Goal: Information Seeking & Learning: Compare options

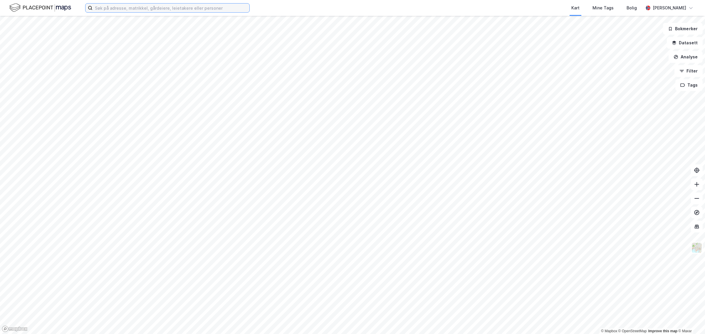
click at [151, 11] on input at bounding box center [171, 8] width 157 height 9
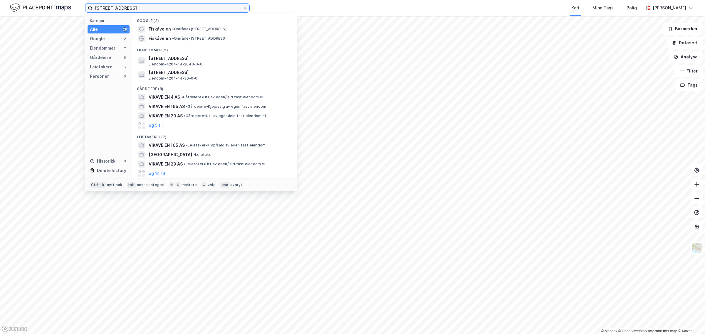
type input "[STREET_ADDRESS]"
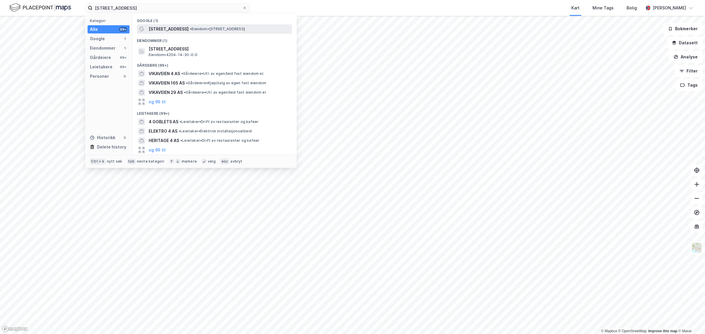
click at [164, 26] on span "[STREET_ADDRESS]" at bounding box center [169, 29] width 40 height 7
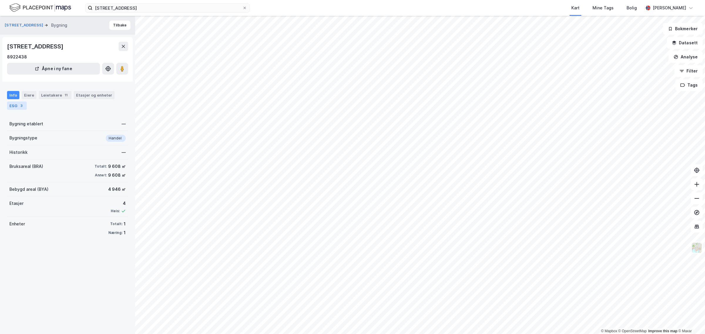
click at [19, 105] on div "3" at bounding box center [22, 106] width 6 height 6
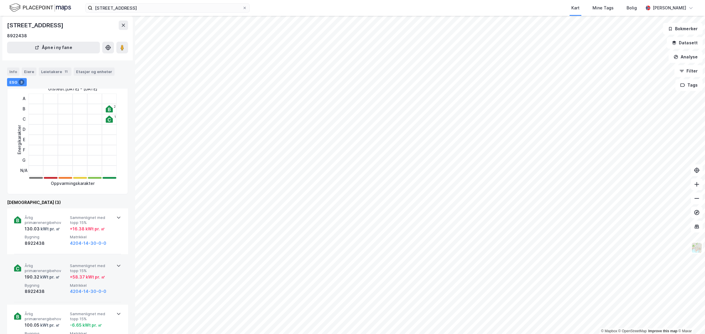
scroll to position [61, 0]
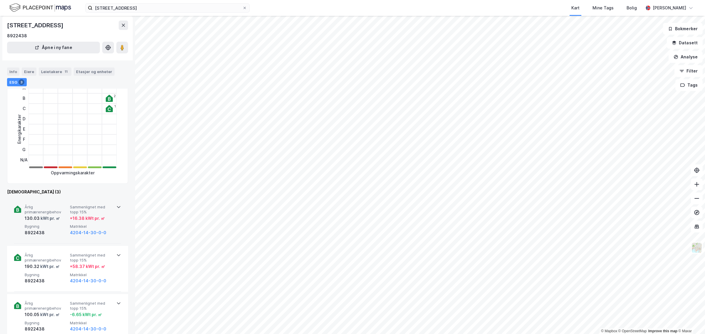
click at [116, 205] on icon at bounding box center [118, 207] width 5 height 5
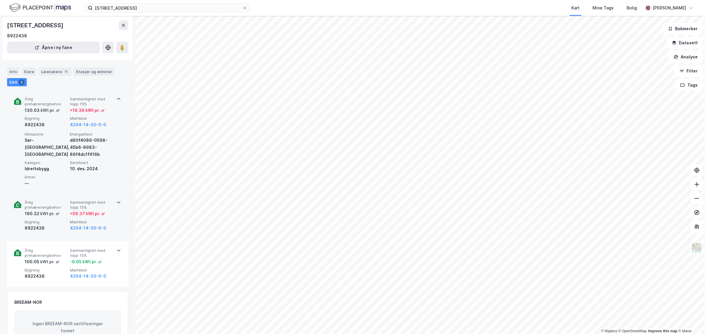
scroll to position [171, 0]
click at [113, 197] on div "Årlig primærenergibehov 190.32 kWt pr. ㎡ Sammenlignet med topp 15% + 58.37 kWt …" at bounding box center [67, 214] width 107 height 46
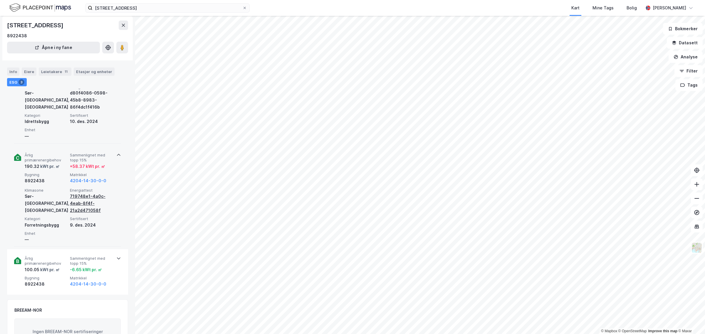
scroll to position [245, 0]
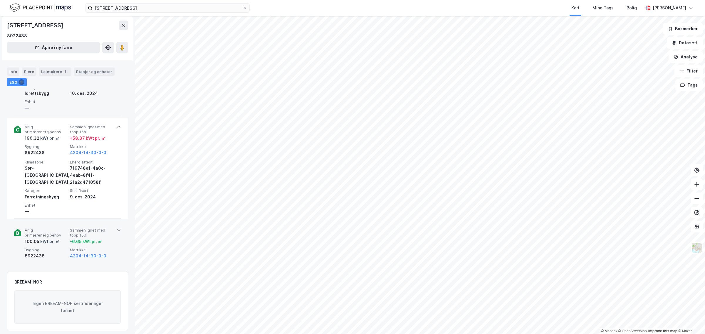
click at [113, 231] on div "Årlig primærenergibehov 100.05 kWt pr. ㎡ Sammenlignet med topp 15% -6.65 kWt pr…" at bounding box center [67, 244] width 107 height 46
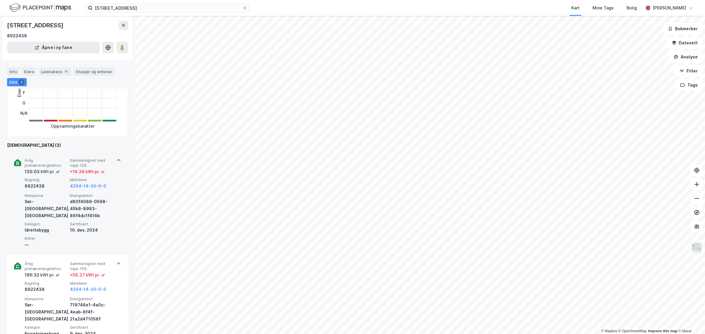
scroll to position [98, 0]
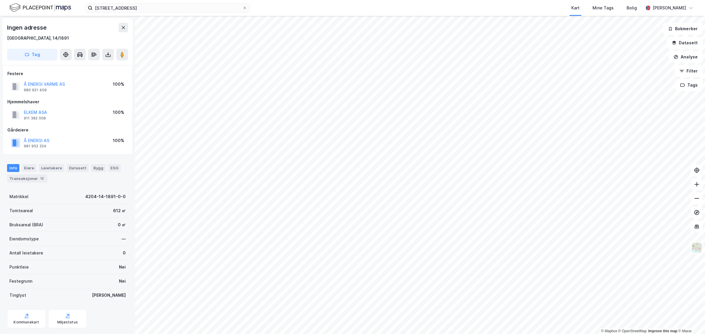
scroll to position [13, 0]
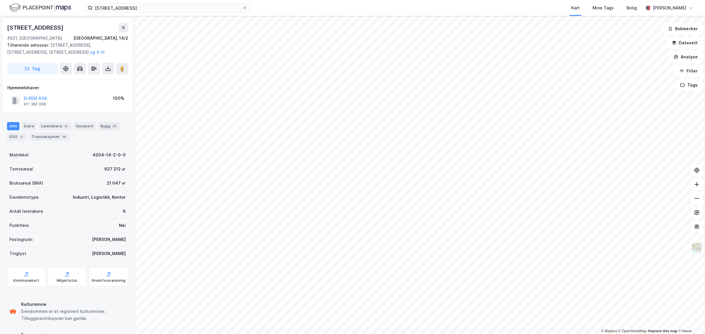
scroll to position [13, 0]
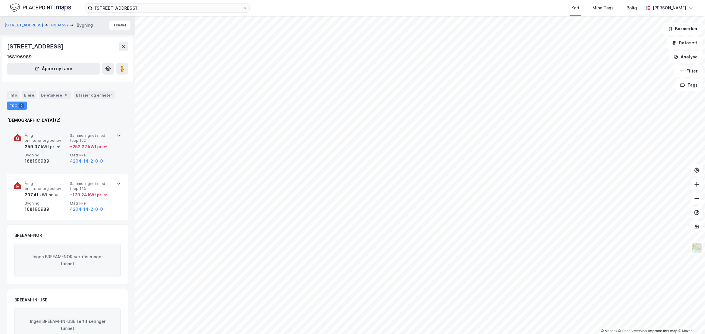
click at [115, 136] on div "Årlig primærenergibehov 359.07 kWt pr. ㎡ Sammenlignet med topp 15% + 252.37 kWt…" at bounding box center [67, 149] width 107 height 46
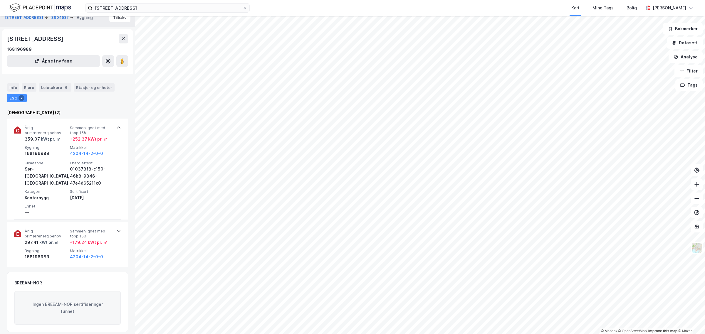
scroll to position [78, 0]
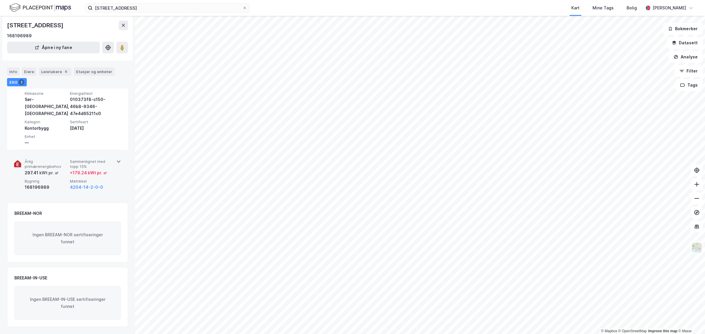
click at [116, 159] on icon at bounding box center [118, 161] width 5 height 5
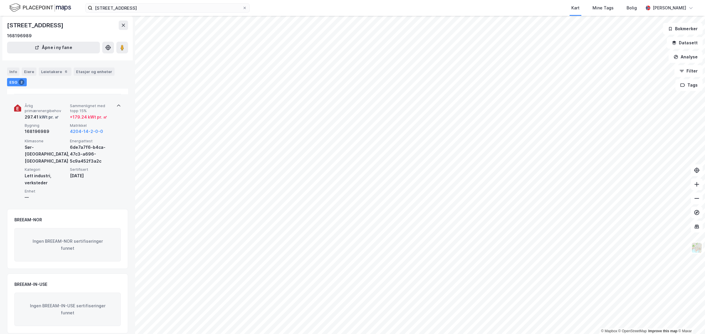
scroll to position [140, 0]
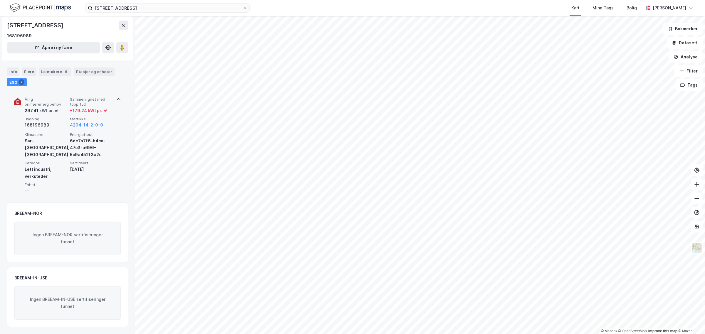
click at [34, 171] on div "Lett industri, verksteder" at bounding box center [46, 173] width 43 height 14
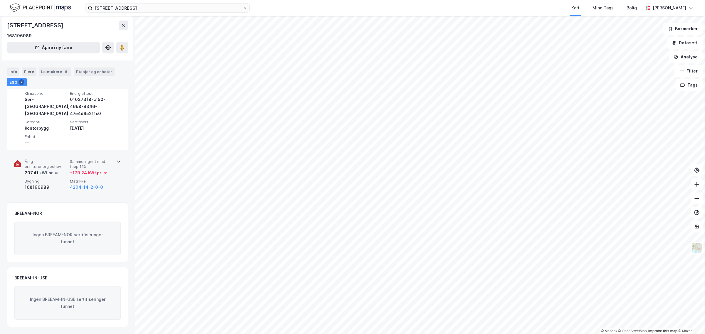
click at [51, 163] on span "Årlig primærenergibehov" at bounding box center [46, 164] width 43 height 10
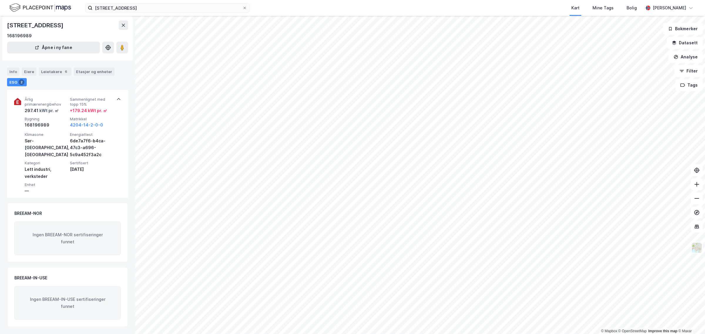
click at [116, 99] on icon at bounding box center [118, 99] width 5 height 5
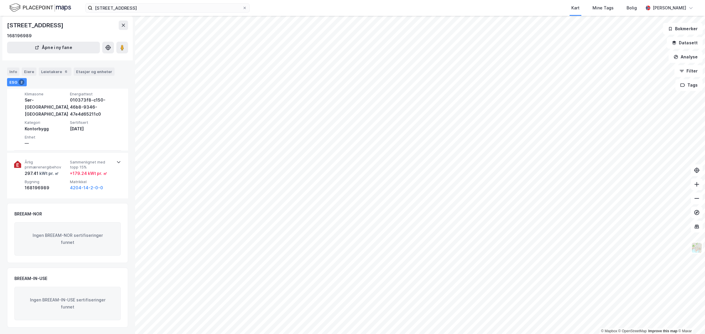
scroll to position [78, 0]
click at [124, 26] on icon at bounding box center [123, 25] width 3 height 3
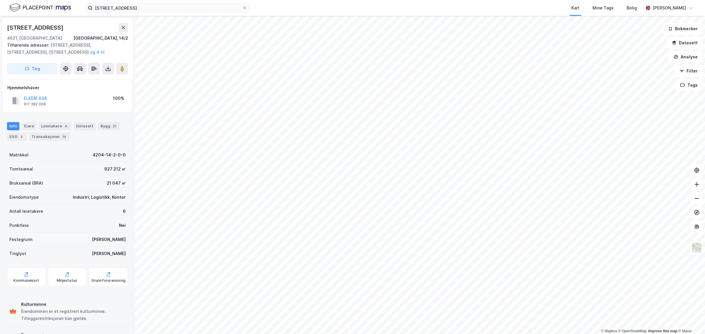
scroll to position [40, 0]
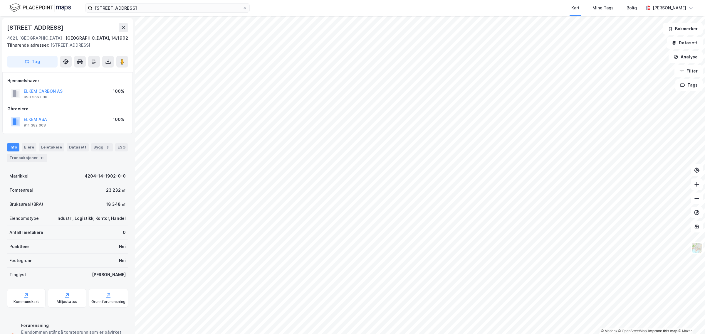
scroll to position [30, 0]
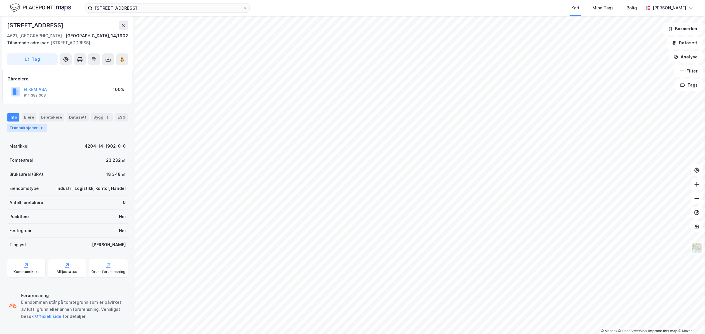
click at [47, 127] on div "Transaksjoner 11" at bounding box center [27, 128] width 40 height 8
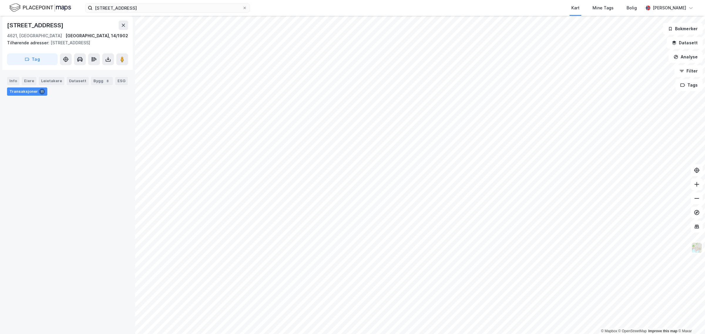
scroll to position [1426, 0]
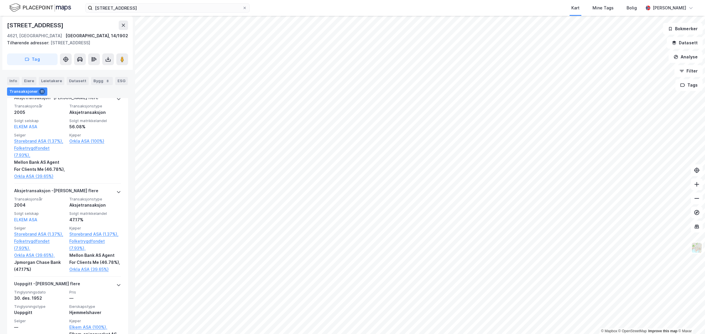
click at [376, 334] on html "fiskåveien 4 Kart Mine Tags Bolig [PERSON_NAME] © Mapbox © OpenStreetMap Improv…" at bounding box center [352, 167] width 705 height 334
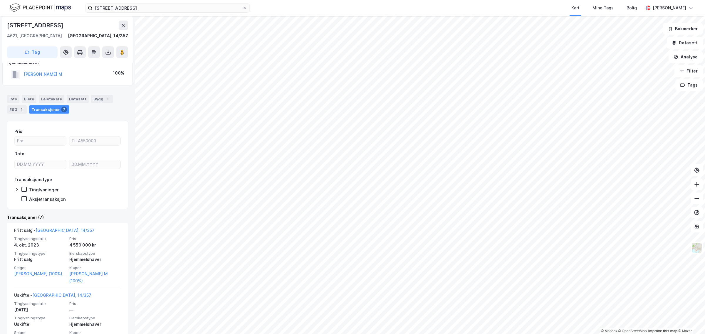
scroll to position [49, 0]
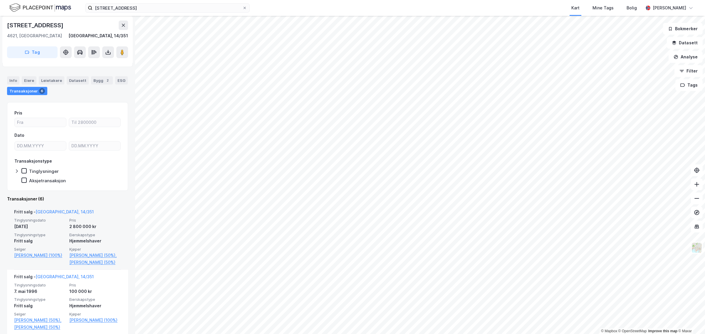
scroll to position [61, 0]
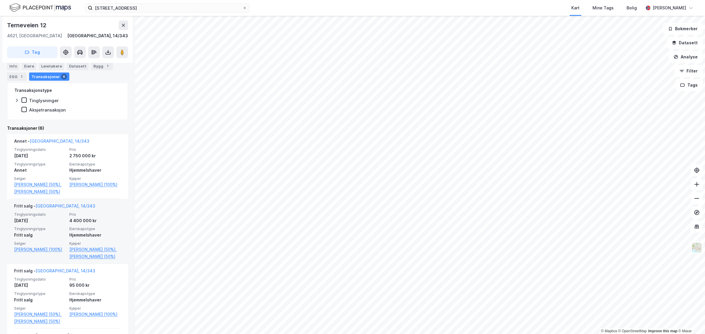
scroll to position [110, 0]
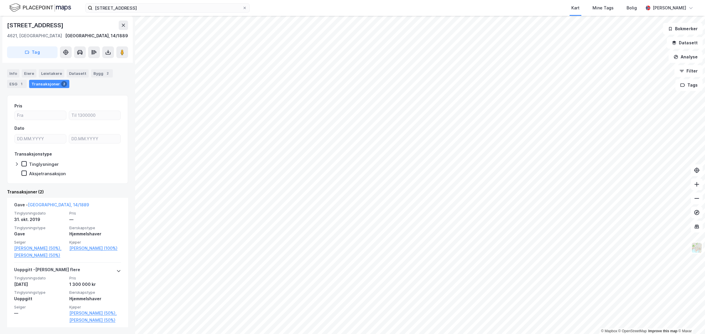
scroll to position [51, 0]
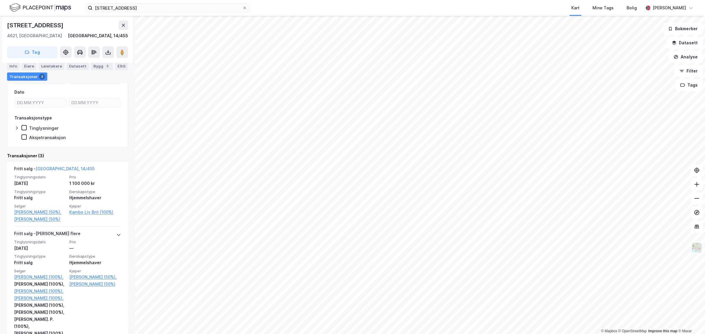
scroll to position [73, 0]
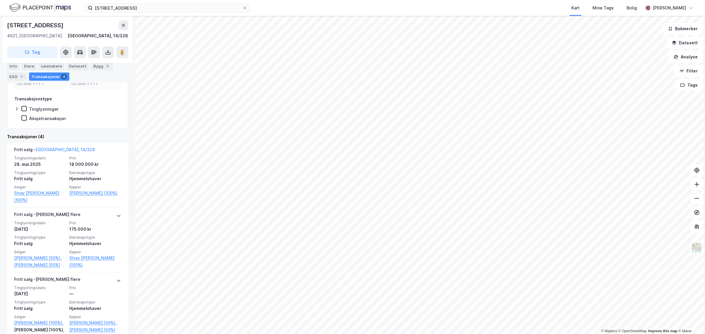
scroll to position [98, 0]
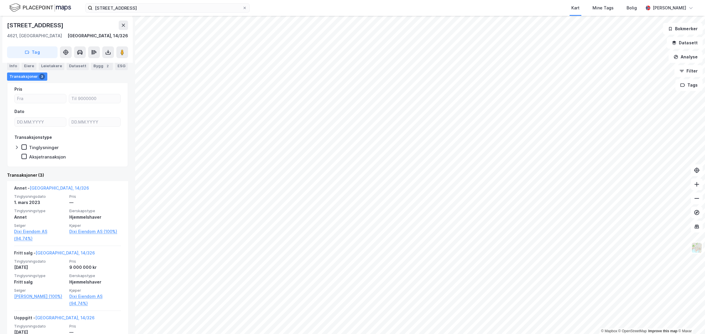
scroll to position [98, 0]
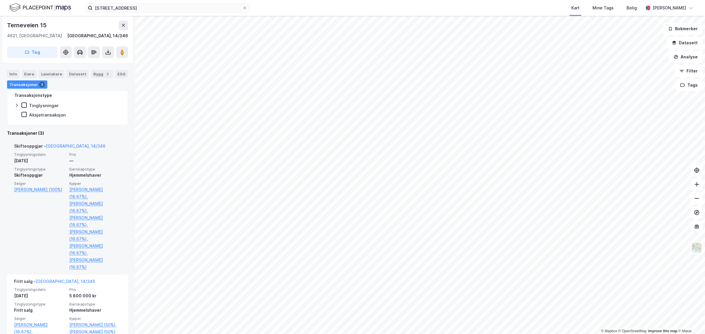
scroll to position [122, 0]
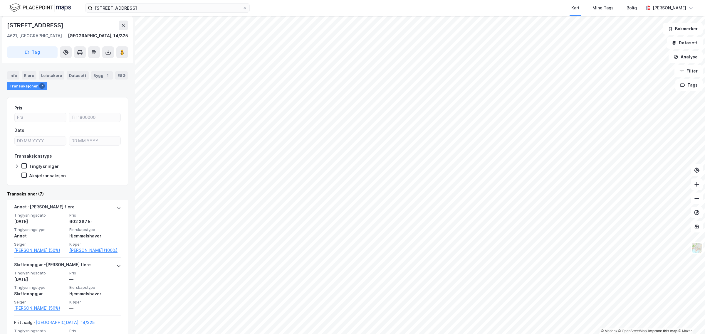
scroll to position [61, 0]
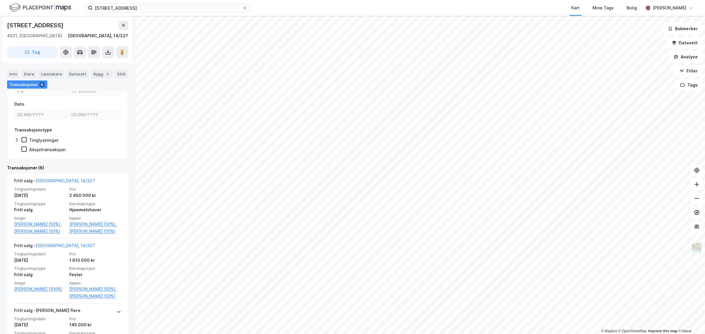
scroll to position [73, 0]
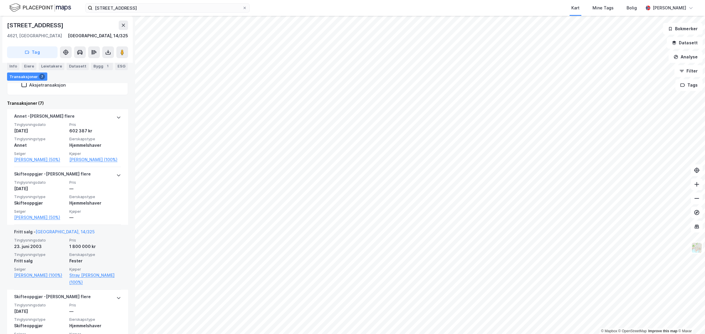
scroll to position [122, 0]
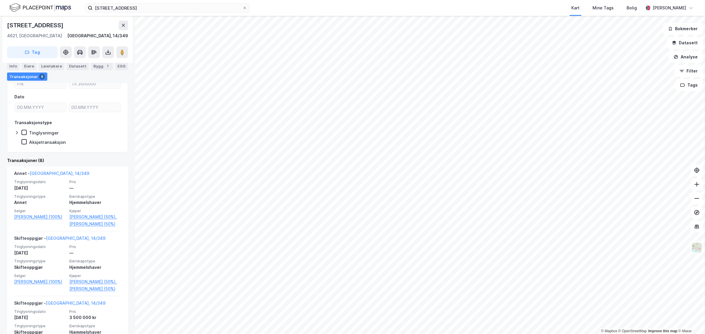
scroll to position [135, 0]
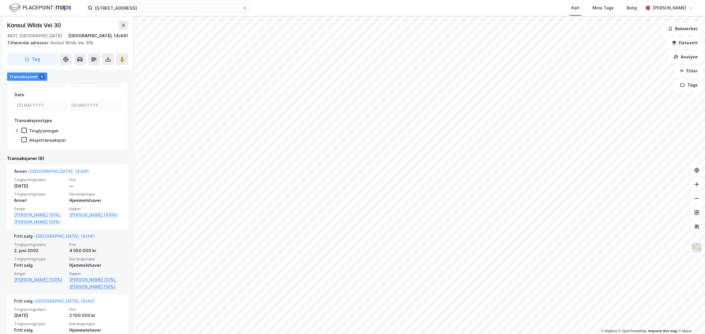
scroll to position [86, 0]
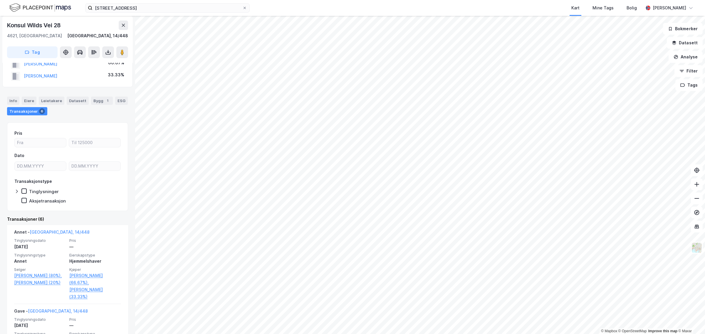
scroll to position [37, 0]
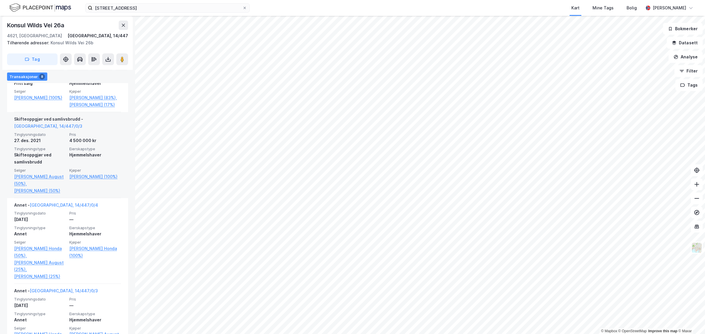
scroll to position [232, 0]
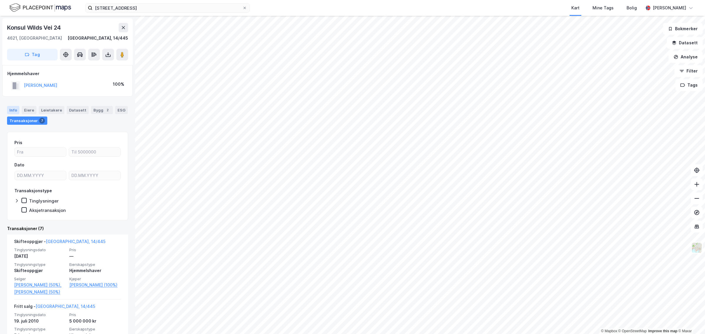
click at [8, 109] on div "Info" at bounding box center [13, 110] width 12 height 8
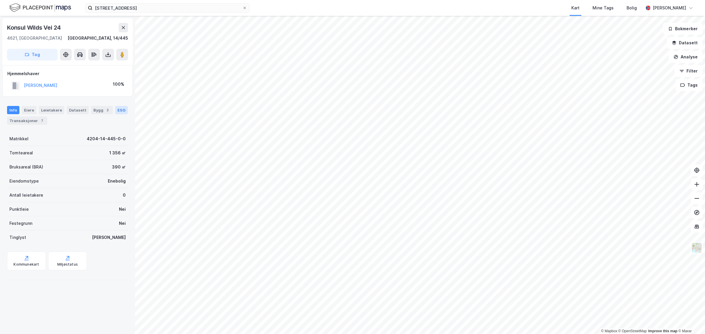
click at [115, 114] on div "ESG" at bounding box center [121, 110] width 13 height 8
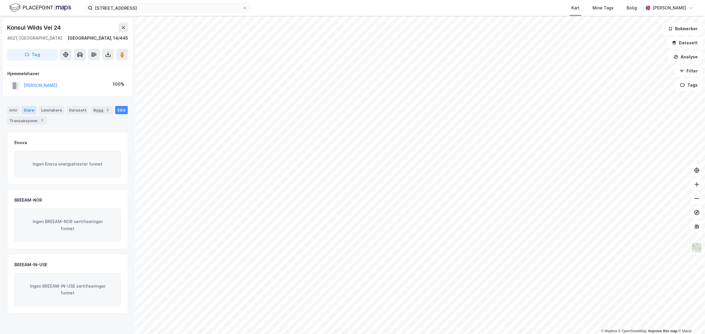
click at [29, 109] on div "Eiere" at bounding box center [29, 110] width 15 height 8
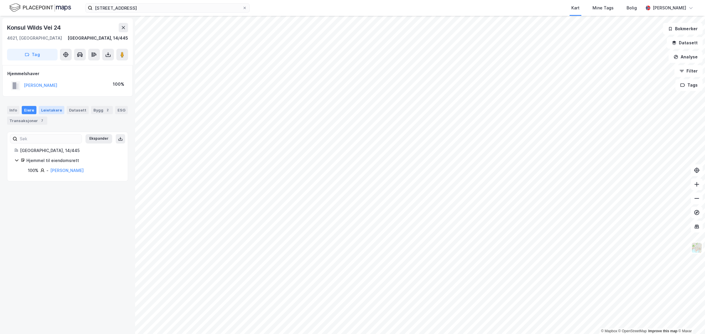
click at [46, 109] on div "Leietakere" at bounding box center [52, 110] width 26 height 8
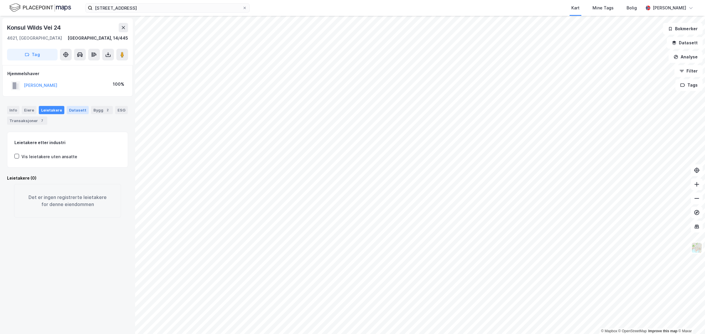
click at [68, 109] on div "Datasett" at bounding box center [78, 110] width 22 height 8
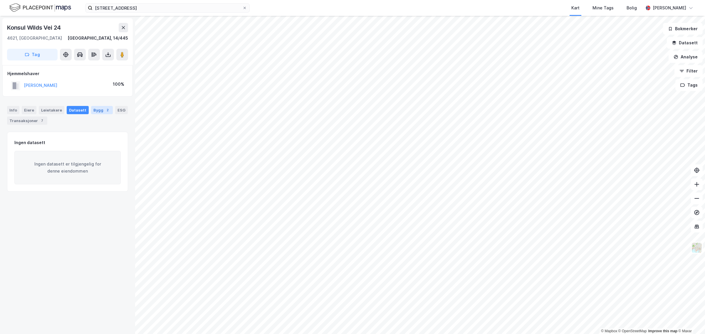
click at [91, 109] on div "Bygg 2" at bounding box center [102, 110] width 22 height 8
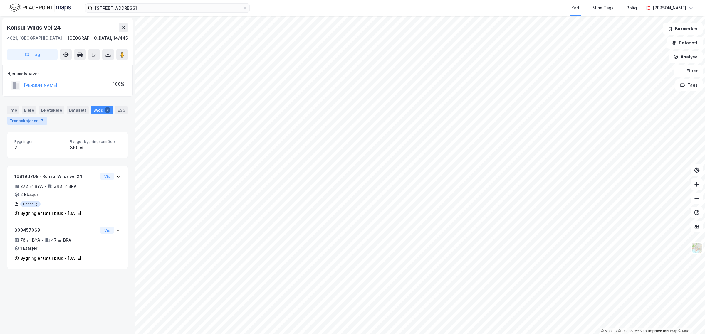
click at [47, 121] on div "Transaksjoner 7" at bounding box center [27, 121] width 40 height 8
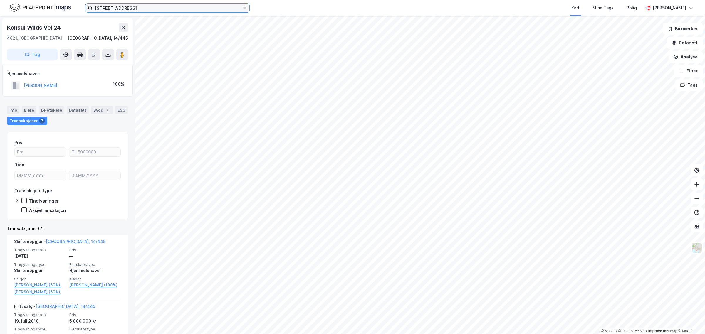
click at [140, 7] on input "[STREET_ADDRESS]" at bounding box center [168, 8] width 150 height 9
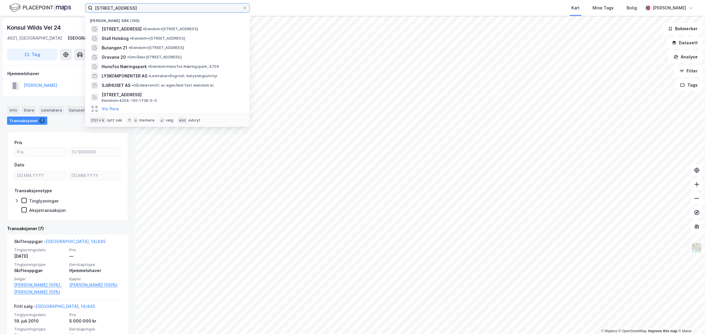
click at [140, 7] on input "[STREET_ADDRESS]" at bounding box center [168, 8] width 150 height 9
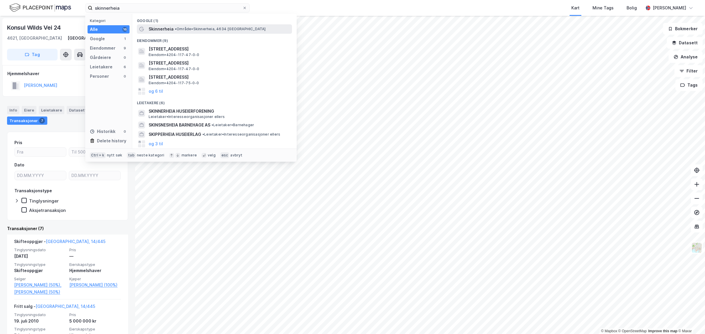
click at [159, 27] on span "Skinnerheia" at bounding box center [161, 29] width 25 height 7
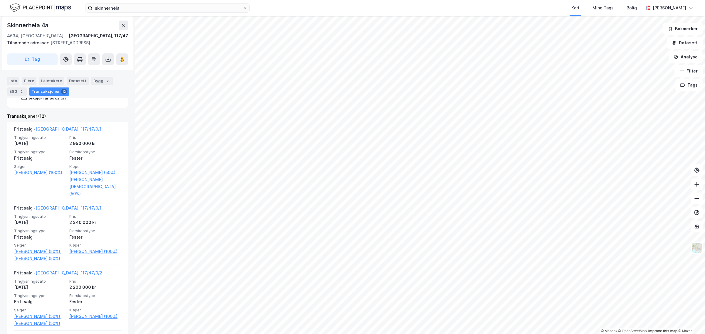
scroll to position [135, 0]
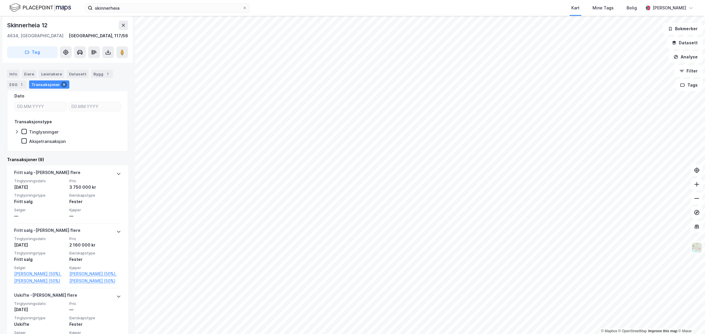
scroll to position [110, 0]
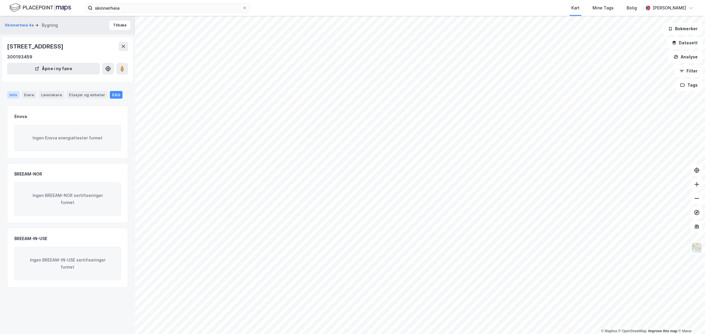
click at [13, 92] on div "Info" at bounding box center [13, 95] width 12 height 8
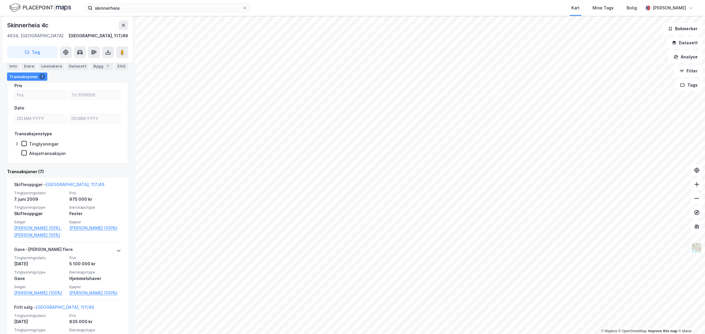
scroll to position [86, 0]
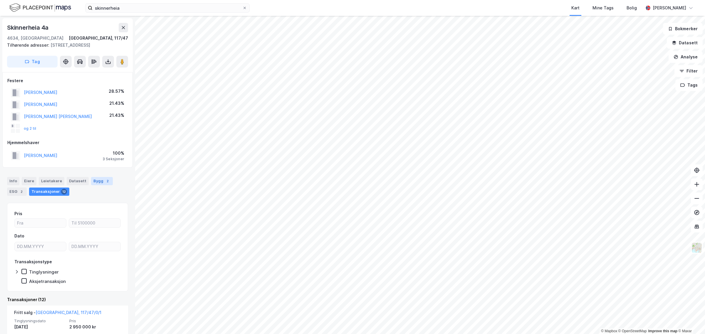
click at [96, 181] on div "Bygg 2" at bounding box center [102, 181] width 22 height 8
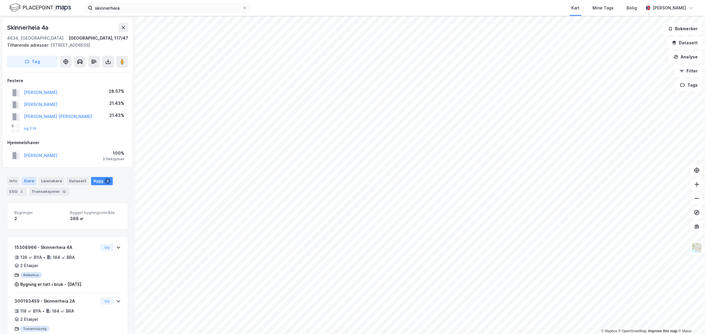
click at [26, 178] on div "Eiere" at bounding box center [29, 181] width 15 height 8
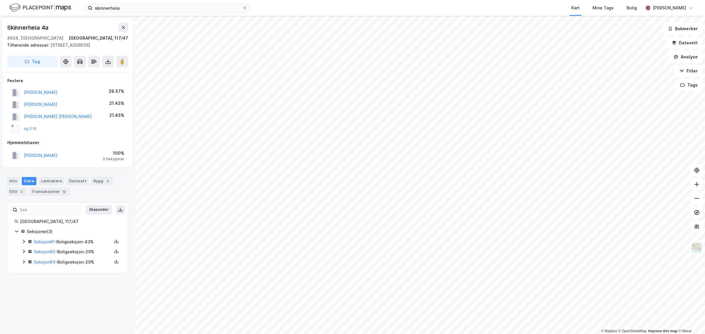
click at [24, 240] on icon at bounding box center [23, 242] width 5 height 5
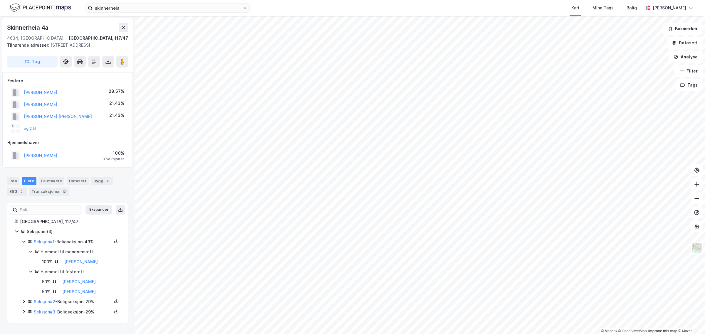
click at [22, 302] on icon at bounding box center [23, 302] width 5 height 5
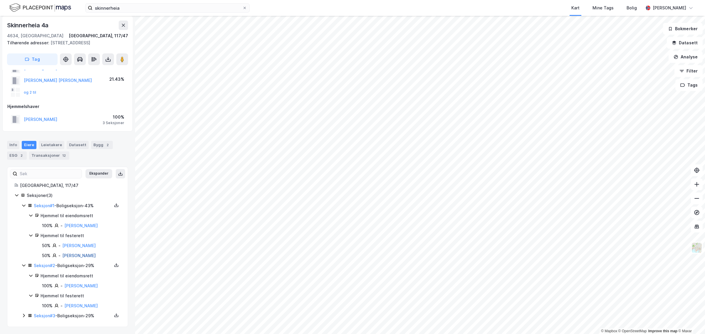
scroll to position [38, 0]
click at [24, 315] on icon at bounding box center [23, 316] width 5 height 5
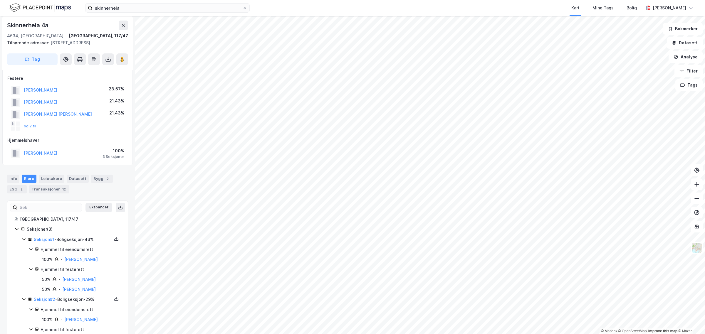
scroll to position [0, 0]
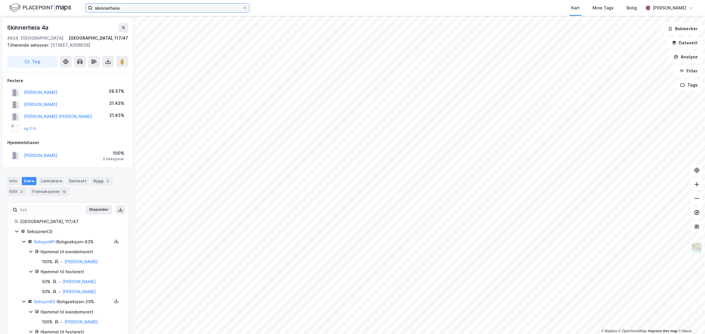
click at [129, 4] on input "skinnerheia" at bounding box center [168, 8] width 150 height 9
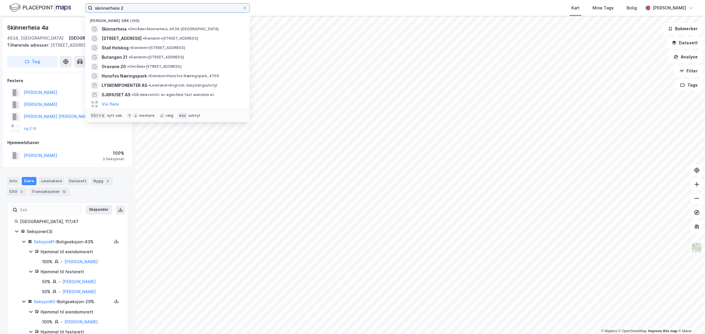
type input "skinnerheia 2"
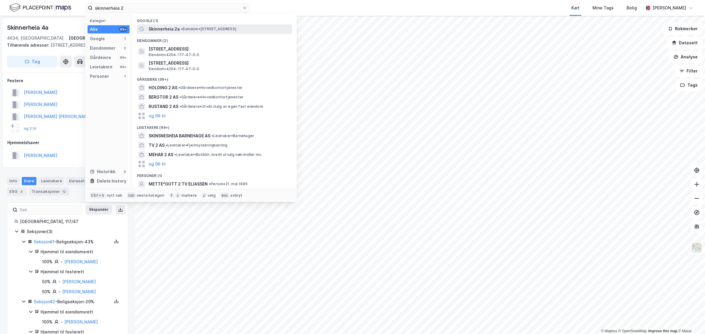
click at [159, 27] on span "Skinnerheia 2a" at bounding box center [164, 29] width 31 height 7
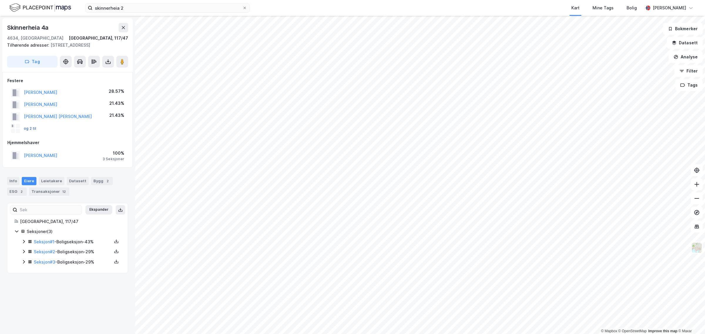
drag, startPoint x: 29, startPoint y: 129, endPoint x: 35, endPoint y: 128, distance: 5.9
click at [0, 0] on button "og 2 til" at bounding box center [0, 0] width 0 height 0
click at [21, 243] on div "Seksjoner ( 3 ) Seksjon # 1 - Boligseksjon - 43% Seksjon # 2 - Boligseksjon - 2…" at bounding box center [67, 247] width 106 height 38
click at [23, 242] on icon at bounding box center [23, 242] width 5 height 5
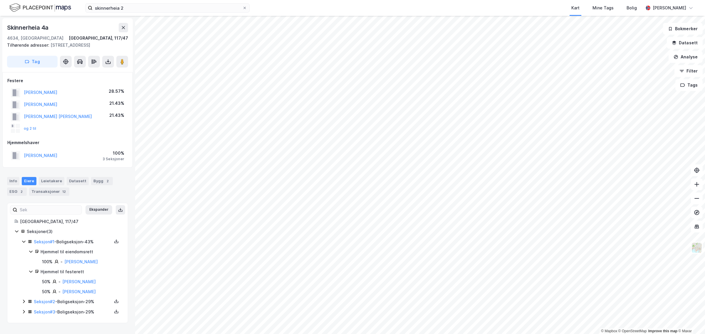
click at [24, 303] on icon at bounding box center [24, 302] width 2 height 4
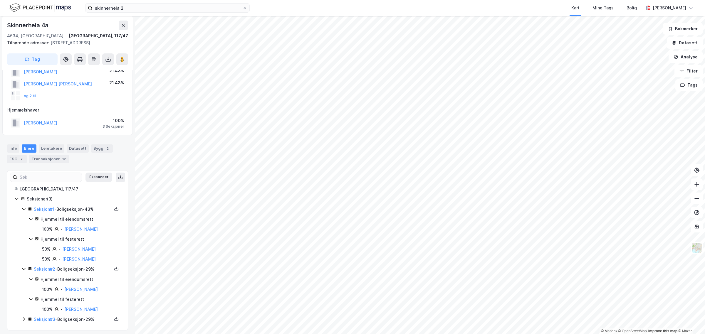
scroll to position [38, 0]
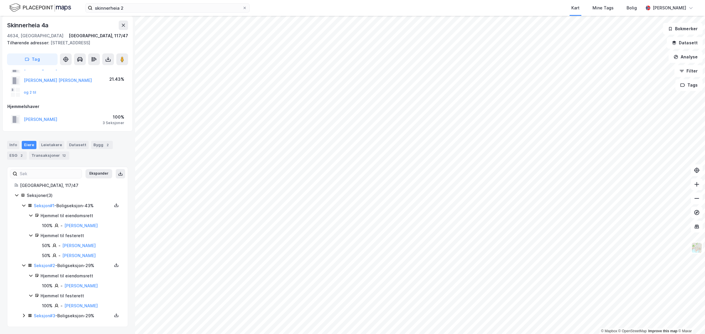
click at [24, 314] on icon at bounding box center [23, 316] width 5 height 5
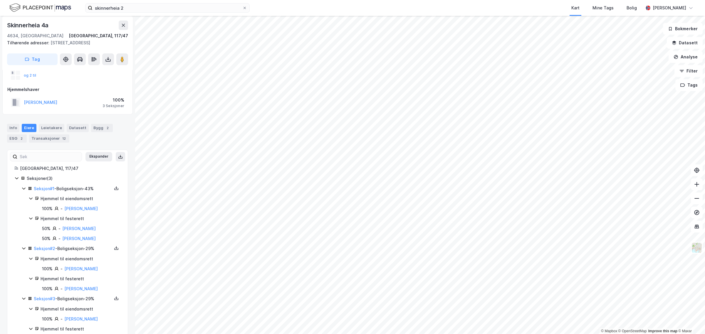
scroll to position [51, 0]
click at [55, 127] on div "Leietakere" at bounding box center [52, 130] width 26 height 8
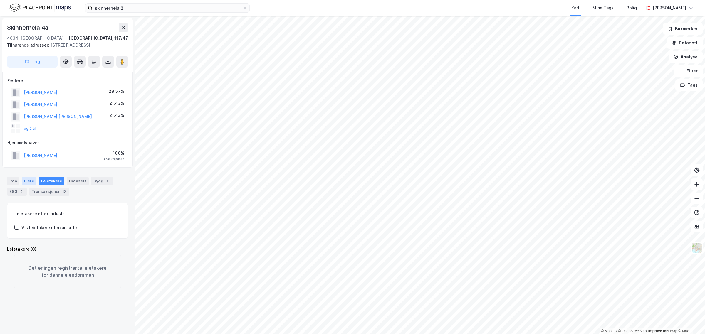
click at [24, 179] on div "Eiere" at bounding box center [29, 181] width 15 height 8
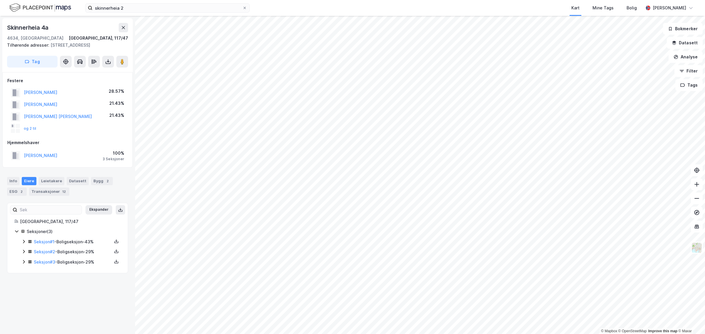
click at [24, 250] on icon at bounding box center [23, 252] width 5 height 5
click at [80, 292] on link "[PERSON_NAME]" at bounding box center [81, 292] width 34 height 5
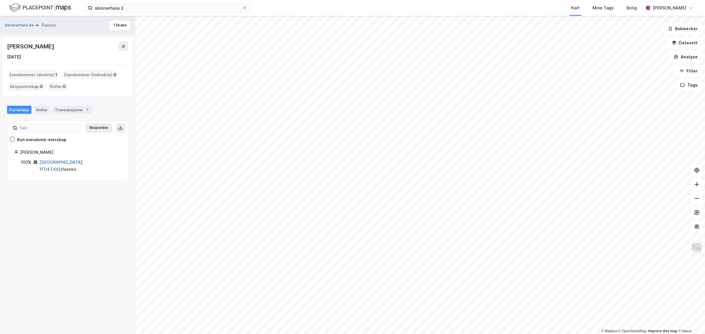
click at [66, 161] on link "[GEOGRAPHIC_DATA], 117/47/0/2" at bounding box center [61, 166] width 44 height 12
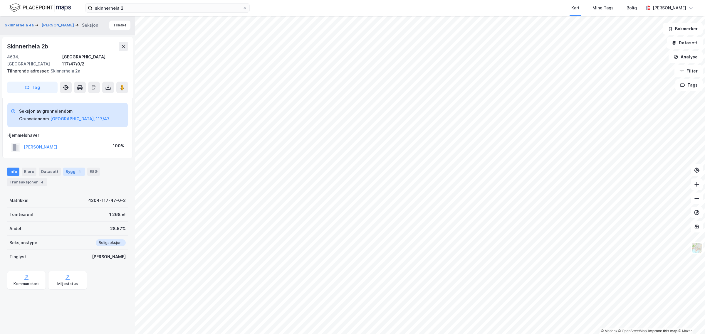
click at [63, 168] on div "Bygg 1" at bounding box center [74, 172] width 22 height 8
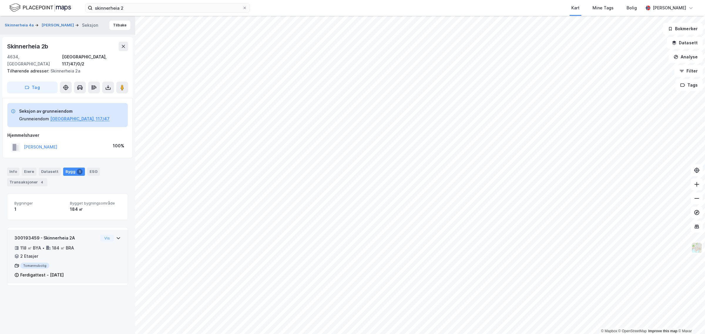
click at [34, 253] on div "2 Etasjer" at bounding box center [29, 256] width 18 height 7
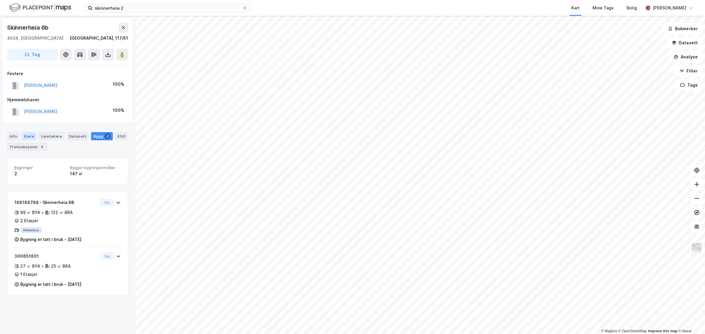
click at [27, 135] on div "Eiere" at bounding box center [29, 136] width 15 height 8
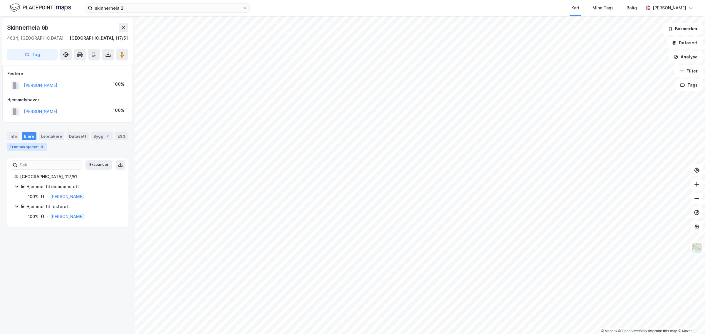
click at [41, 148] on div "Transaksjoner 4" at bounding box center [27, 147] width 40 height 8
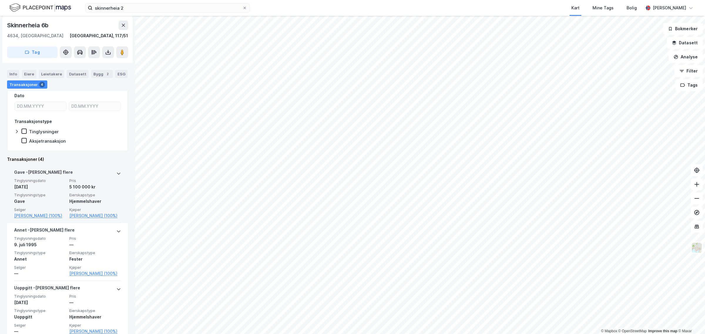
scroll to position [98, 0]
